Goal: Task Accomplishment & Management: Use online tool/utility

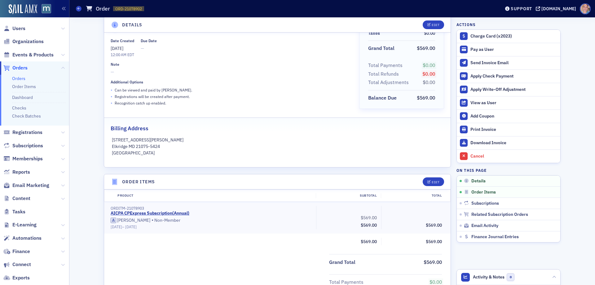
scroll to position [62, 0]
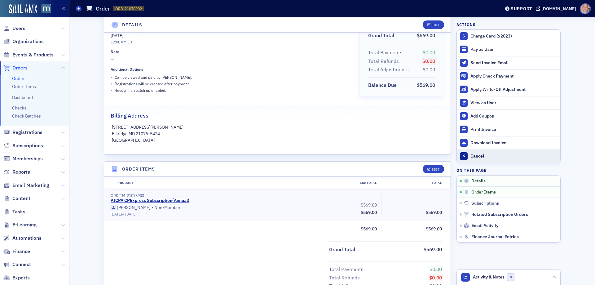
click at [476, 156] on div "Cancel" at bounding box center [513, 156] width 87 height 6
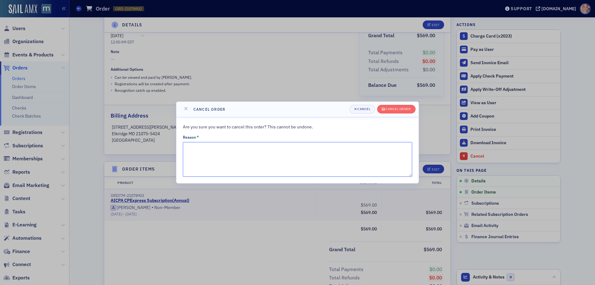
click at [234, 152] on textarea "Reason *" at bounding box center [297, 159] width 229 height 35
type textarea "Member would like to cancel due to the cost."
click at [403, 109] on div "Cancel order" at bounding box center [398, 108] width 25 height 3
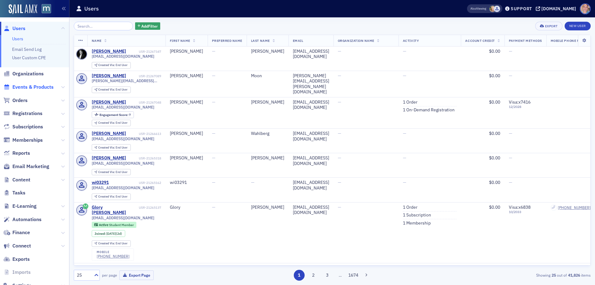
click at [28, 87] on span "Events & Products" at bounding box center [32, 87] width 41 height 7
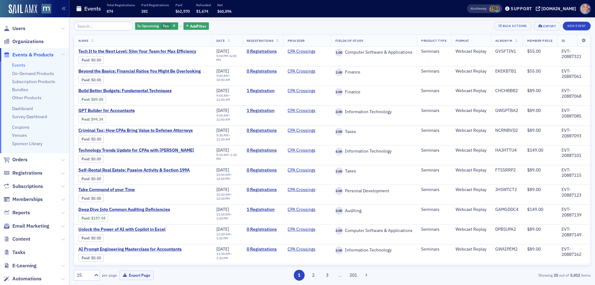
click at [20, 64] on link "Events" at bounding box center [18, 65] width 13 height 6
click at [92, 27] on input "search" at bounding box center [103, 26] width 59 height 9
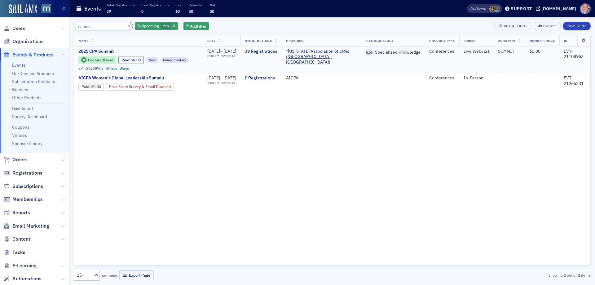
type input "summit"
click at [95, 51] on span "2025 CPA Summit" at bounding box center [130, 52] width 104 height 6
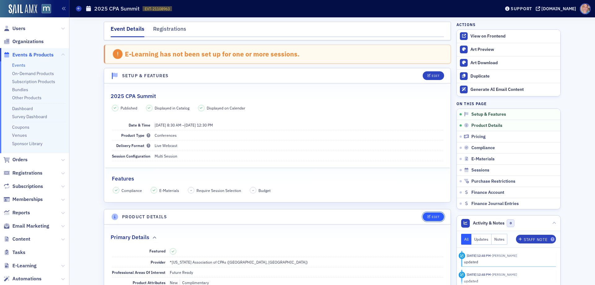
click at [426, 219] on button "Edit" at bounding box center [433, 216] width 21 height 9
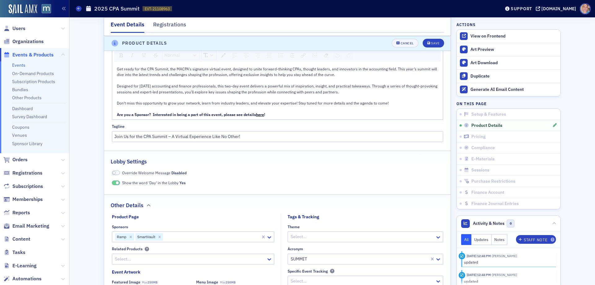
scroll to position [452, 0]
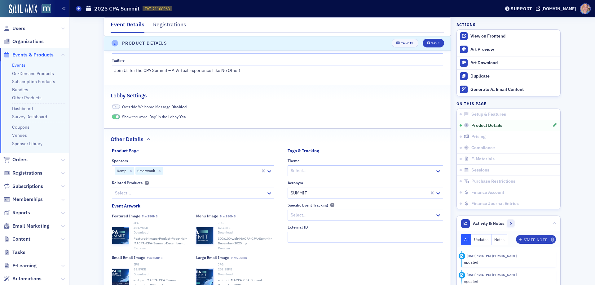
click at [194, 172] on div at bounding box center [212, 171] width 96 height 8
type input "adp"
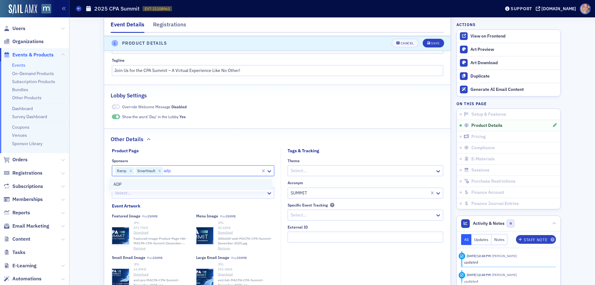
click at [150, 184] on div "ADP" at bounding box center [190, 184] width 154 height 7
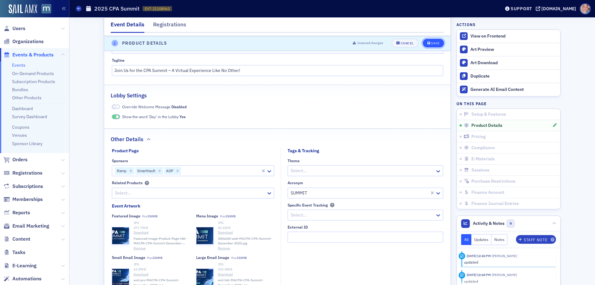
click at [437, 44] on div "Save" at bounding box center [435, 43] width 8 height 3
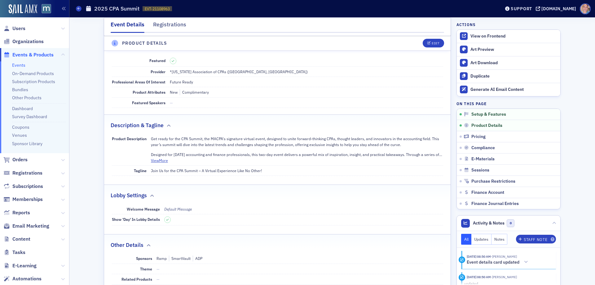
scroll to position [173, 0]
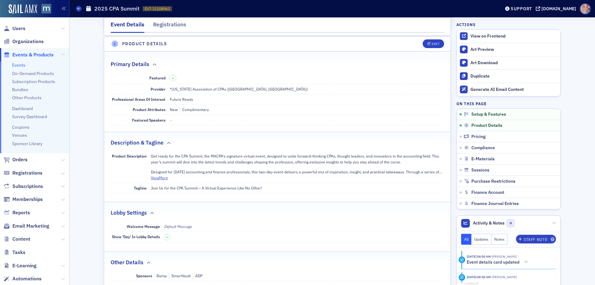
drag, startPoint x: 16, startPoint y: 65, endPoint x: 27, endPoint y: 57, distance: 13.3
click at [16, 65] on link "Events" at bounding box center [18, 65] width 13 height 6
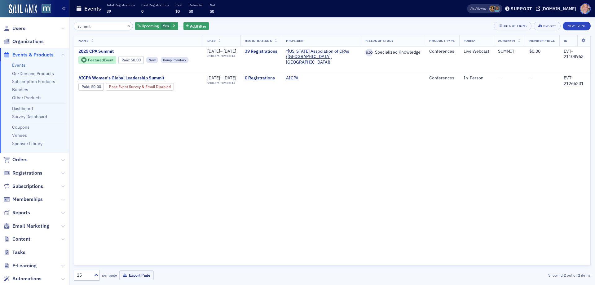
drag, startPoint x: 111, startPoint y: 28, endPoint x: 0, endPoint y: 25, distance: 111.3
click at [3, 25] on div "Users Organizations Events & Products Events On-Demand Products Subscription Pr…" at bounding box center [297, 142] width 595 height 285
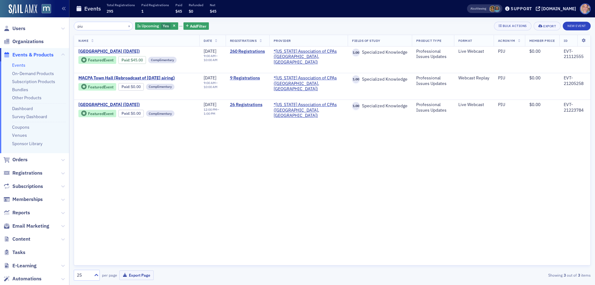
type input "piu"
click at [112, 104] on span "[GEOGRAPHIC_DATA] ([DATE])" at bounding box center [130, 105] width 104 height 6
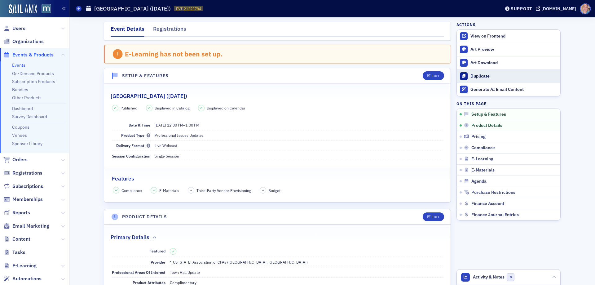
click at [483, 77] on div "Duplicate" at bounding box center [513, 76] width 87 height 6
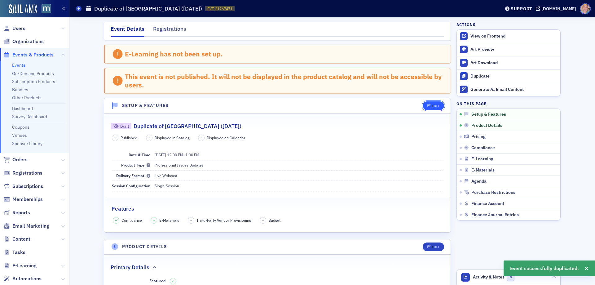
click at [432, 104] on div "Edit" at bounding box center [436, 105] width 8 height 3
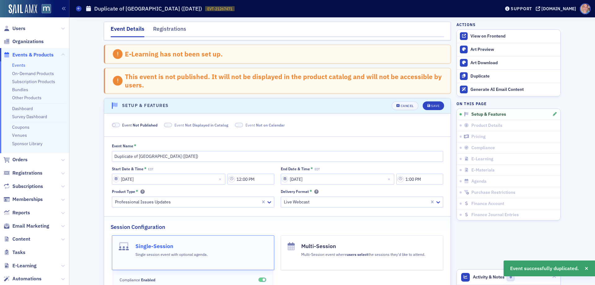
scroll to position [62, 0]
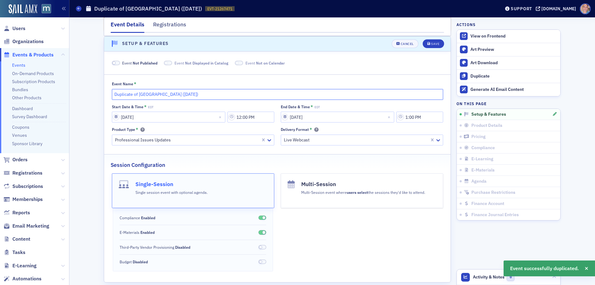
drag, startPoint x: 134, startPoint y: 95, endPoint x: 60, endPoint y: 97, distance: 74.1
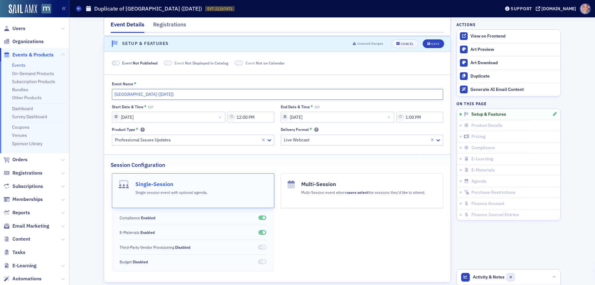
click at [152, 95] on input "[GEOGRAPHIC_DATA] ([DATE])" at bounding box center [277, 94] width 331 height 11
type input "[GEOGRAPHIC_DATA] ([DATE])"
click at [115, 63] on span at bounding box center [116, 63] width 8 height 5
click at [114, 117] on input "[DATE]" at bounding box center [168, 117] width 113 height 11
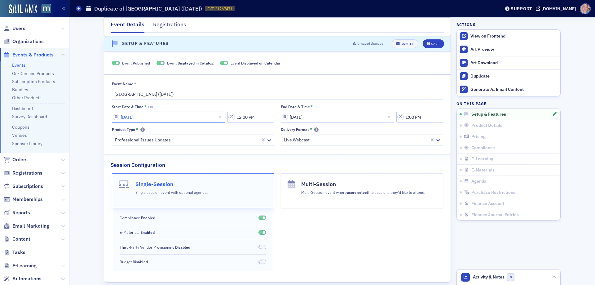
select select "8"
select select "2025"
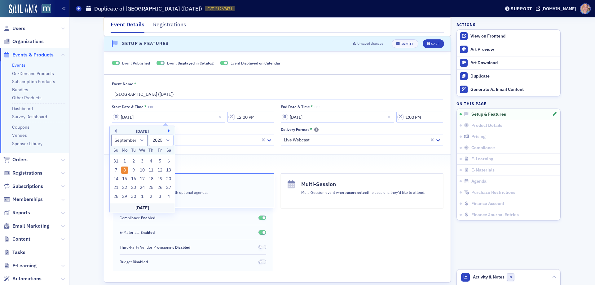
click at [170, 131] on button "Next Month" at bounding box center [170, 131] width 4 height 4
select select "9"
click at [141, 196] on div "29" at bounding box center [142, 196] width 7 height 7
type input "[DATE]"
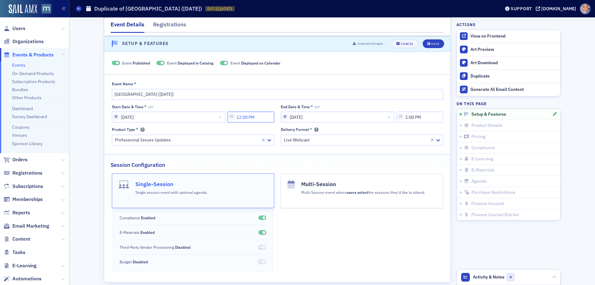
click at [253, 117] on input "12:00 PM" at bounding box center [250, 117] width 47 height 11
click at [292, 117] on icon at bounding box center [294, 117] width 4 height 2
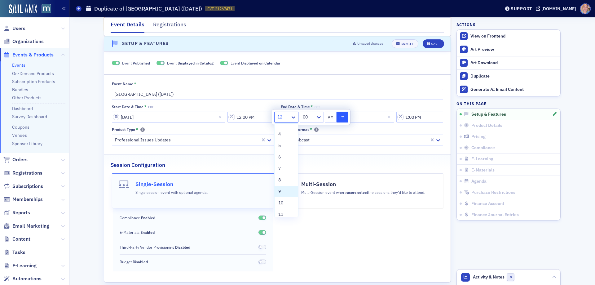
drag, startPoint x: 283, startPoint y: 192, endPoint x: 334, endPoint y: 121, distance: 87.0
click at [283, 191] on div "9" at bounding box center [286, 191] width 16 height 7
click at [329, 116] on button "AM" at bounding box center [331, 117] width 12 height 11
type input "9:00 AM"
click at [364, 119] on input "[DATE]" at bounding box center [337, 117] width 113 height 11
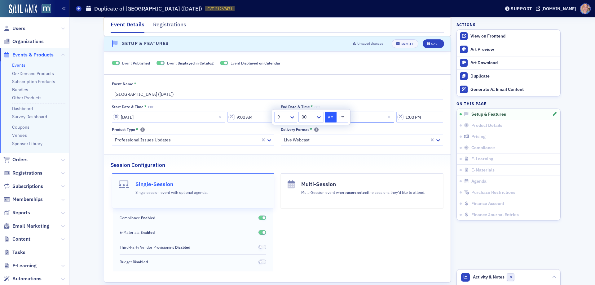
select select "8"
select select "2025"
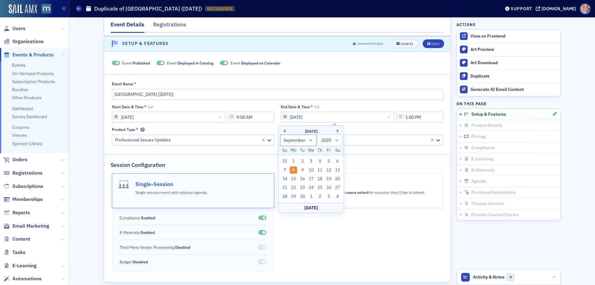
click at [337, 131] on div "[DATE]" at bounding box center [311, 131] width 65 height 6
click at [337, 129] on button "Next Month" at bounding box center [339, 131] width 4 height 4
select select "9"
click at [314, 196] on div "29" at bounding box center [310, 196] width 7 height 7
type input "[DATE]"
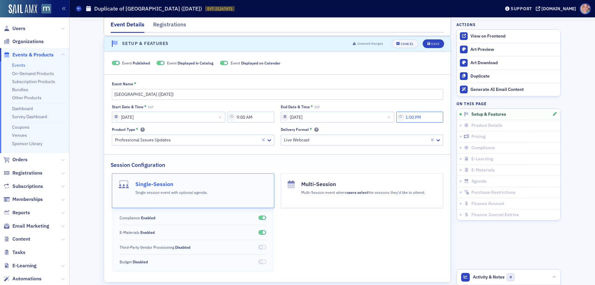
click at [420, 118] on input "1:00 PM" at bounding box center [419, 117] width 47 height 11
click at [334, 115] on div at bounding box center [330, 117] width 12 height 8
click at [330, 204] on span "10" at bounding box center [328, 203] width 5 height 7
click at [377, 120] on button "AM" at bounding box center [379, 117] width 12 height 11
type input "10:00 AM"
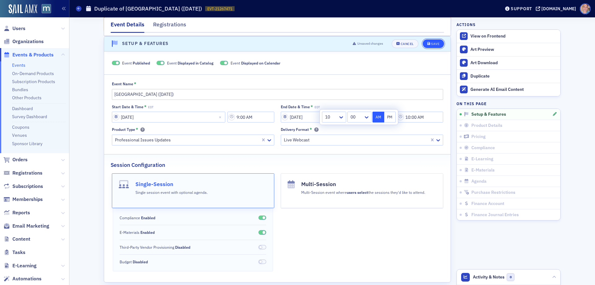
click at [429, 41] on button "Save" at bounding box center [433, 43] width 21 height 9
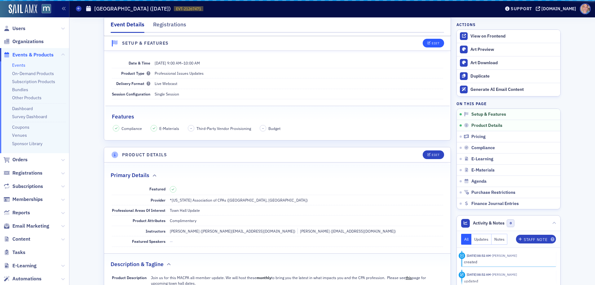
scroll to position [32, 0]
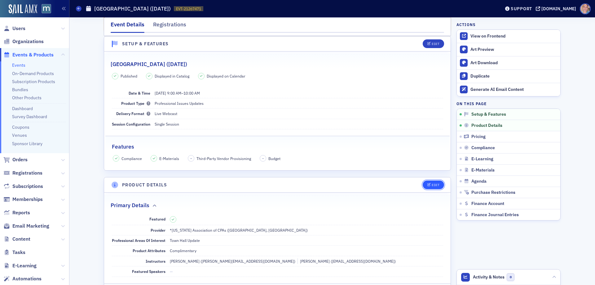
click at [429, 185] on span "Edit" at bounding box center [433, 184] width 12 height 3
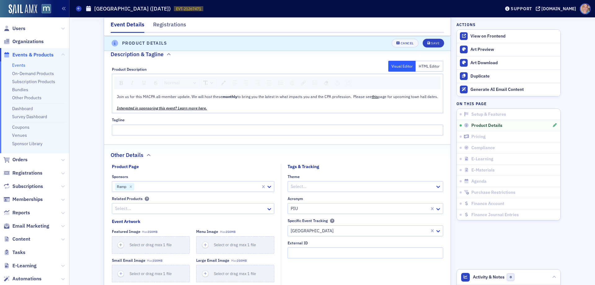
scroll to position [359, 0]
drag, startPoint x: 130, startPoint y: 192, endPoint x: 241, endPoint y: 139, distance: 122.3
click at [130, 188] on icon "Remove Ramp" at bounding box center [131, 186] width 4 height 4
click at [169, 190] on div at bounding box center [189, 186] width 151 height 8
type input "aon"
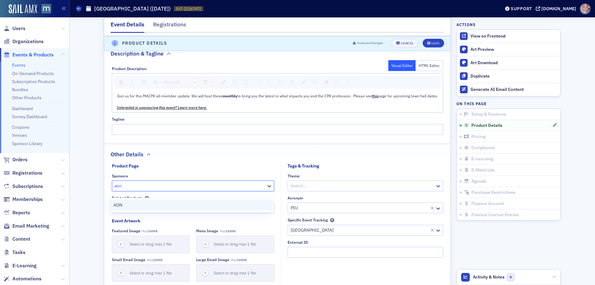
click at [166, 201] on div "AON" at bounding box center [191, 204] width 162 height 11
click at [431, 44] on div "Save" at bounding box center [435, 43] width 8 height 3
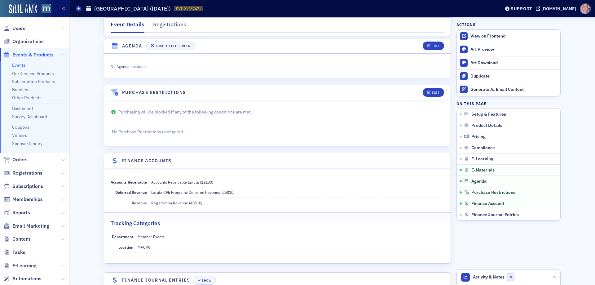
scroll to position [979, 0]
click at [77, 9] on icon at bounding box center [78, 8] width 2 height 3
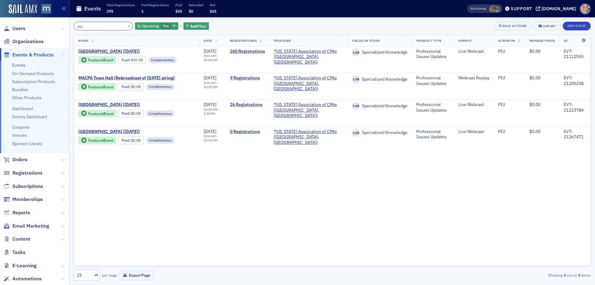
drag, startPoint x: 67, startPoint y: 25, endPoint x: 46, endPoint y: 28, distance: 20.6
click at [46, 28] on div "Users Organizations Events & Products Events On-Demand Products Subscription Pr…" at bounding box center [297, 142] width 595 height 285
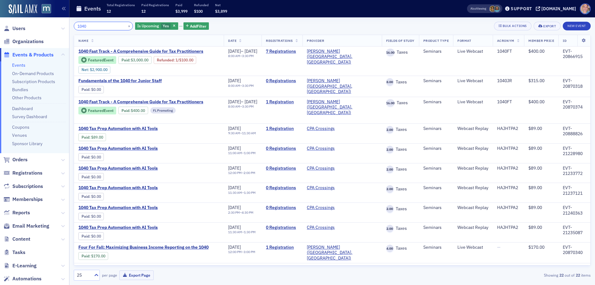
type input "1040"
click at [122, 51] on span "1040 Fast Track - A Comprehensive Guide for Tax Practitioners" at bounding box center [140, 52] width 125 height 6
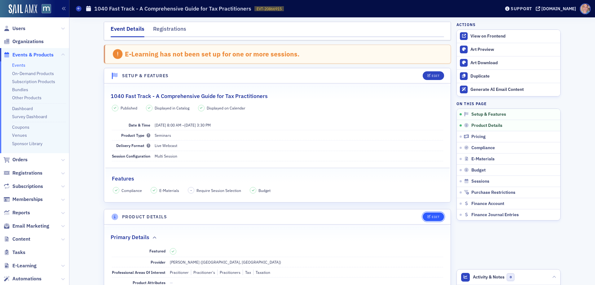
click at [436, 217] on div "Edit" at bounding box center [436, 216] width 8 height 3
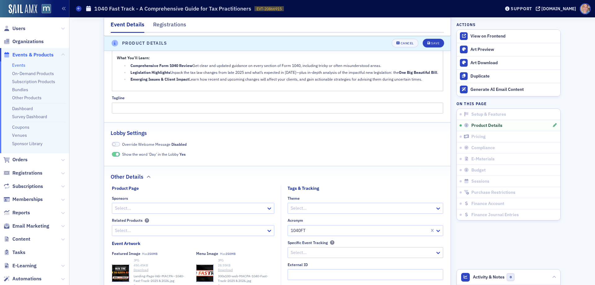
scroll to position [483, 0]
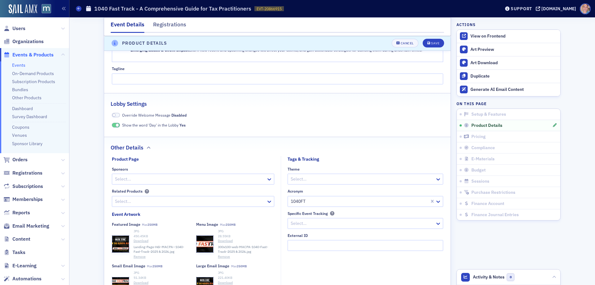
click at [132, 183] on div at bounding box center [189, 179] width 151 height 8
type input "ao"
click at [130, 220] on div "AON" at bounding box center [190, 221] width 154 height 7
click at [436, 44] on div "Save" at bounding box center [435, 43] width 8 height 3
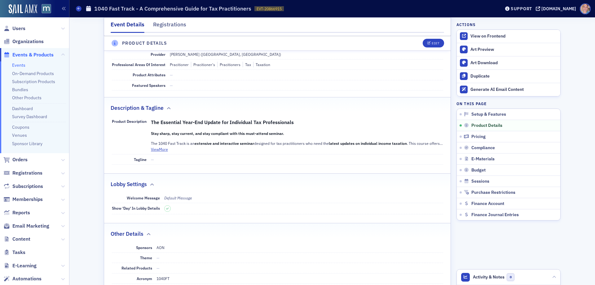
scroll to position [173, 0]
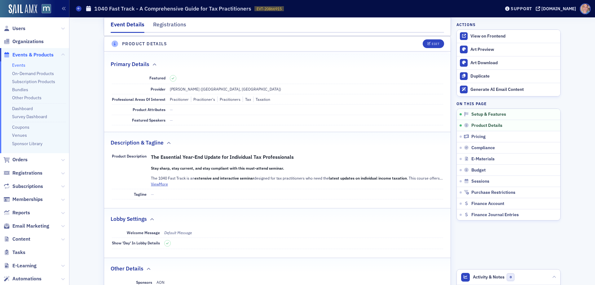
drag, startPoint x: 77, startPoint y: 10, endPoint x: 41, endPoint y: 0, distance: 37.2
click at [76, 10] on span at bounding box center [79, 9] width 6 height 6
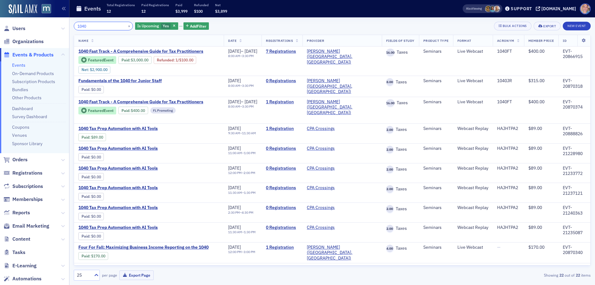
drag, startPoint x: 94, startPoint y: 25, endPoint x: 15, endPoint y: 22, distance: 78.8
click at [15, 21] on div "Users Organizations Events & Products Events On-Demand Products Subscription Pr…" at bounding box center [297, 142] width 595 height 285
click at [190, 27] on span "Add Filter" at bounding box center [198, 26] width 16 height 6
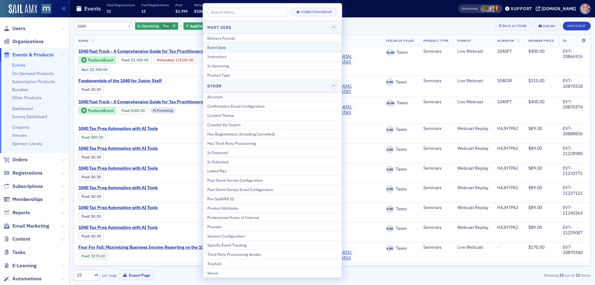
click at [227, 47] on div "Event Date" at bounding box center [272, 48] width 130 height 6
select select "7"
select select "2025"
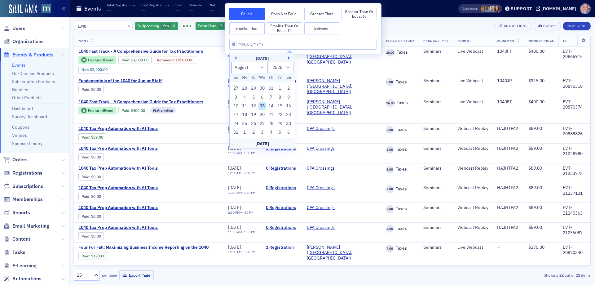
click at [289, 56] on button "Next Month" at bounding box center [290, 58] width 4 height 4
select select "8"
click at [245, 123] on div "29" at bounding box center [244, 123] width 7 height 7
type input "[DATE]"
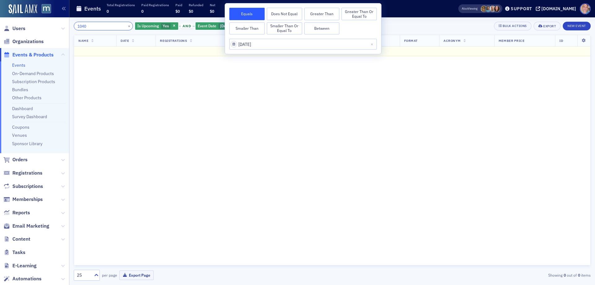
drag, startPoint x: 63, startPoint y: 27, endPoint x: 30, endPoint y: 31, distance: 32.8
click at [34, 29] on div "Users Organizations Events & Products Events On-Demand Products Subscription Pr…" at bounding box center [297, 142] width 595 height 285
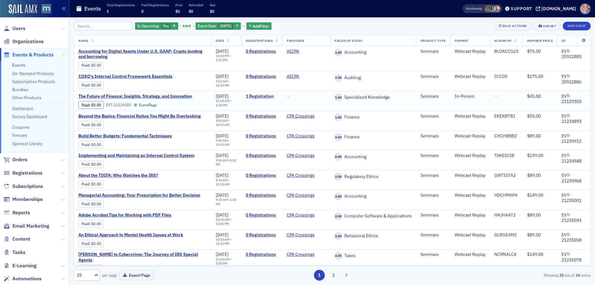
click at [257, 95] on link "1 Registration" at bounding box center [262, 97] width 32 height 6
click at [99, 29] on input "search" at bounding box center [103, 26] width 59 height 9
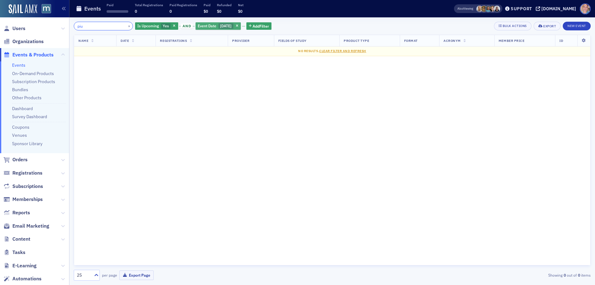
type input "piu"
click at [241, 26] on div "Event Date [DATE]" at bounding box center [218, 26] width 45 height 8
select select "8"
select select "2025"
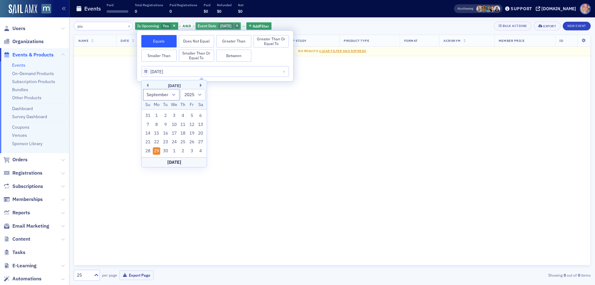
click at [238, 27] on icon "button" at bounding box center [237, 25] width 2 height 3
